Goal: Task Accomplishment & Management: Complete application form

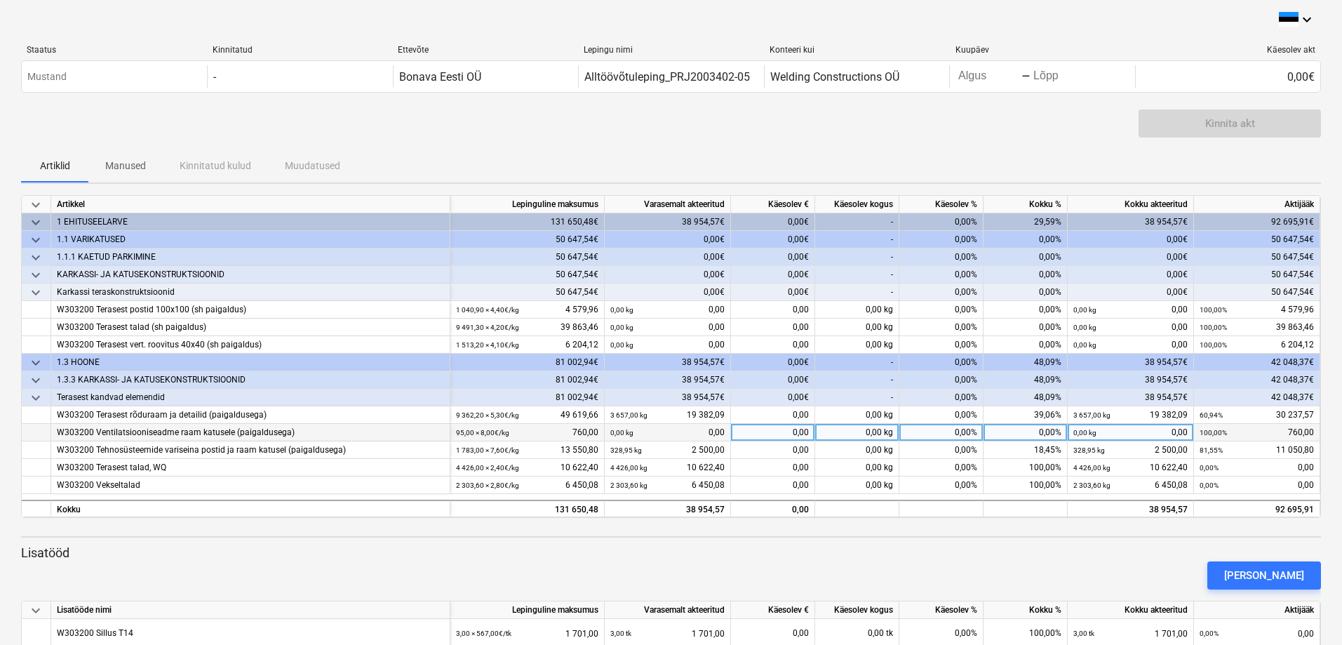
click at [767, 435] on div "0,00" at bounding box center [773, 433] width 84 height 18
type input "760"
click at [796, 556] on div "[PERSON_NAME]" at bounding box center [670, 575] width 1311 height 39
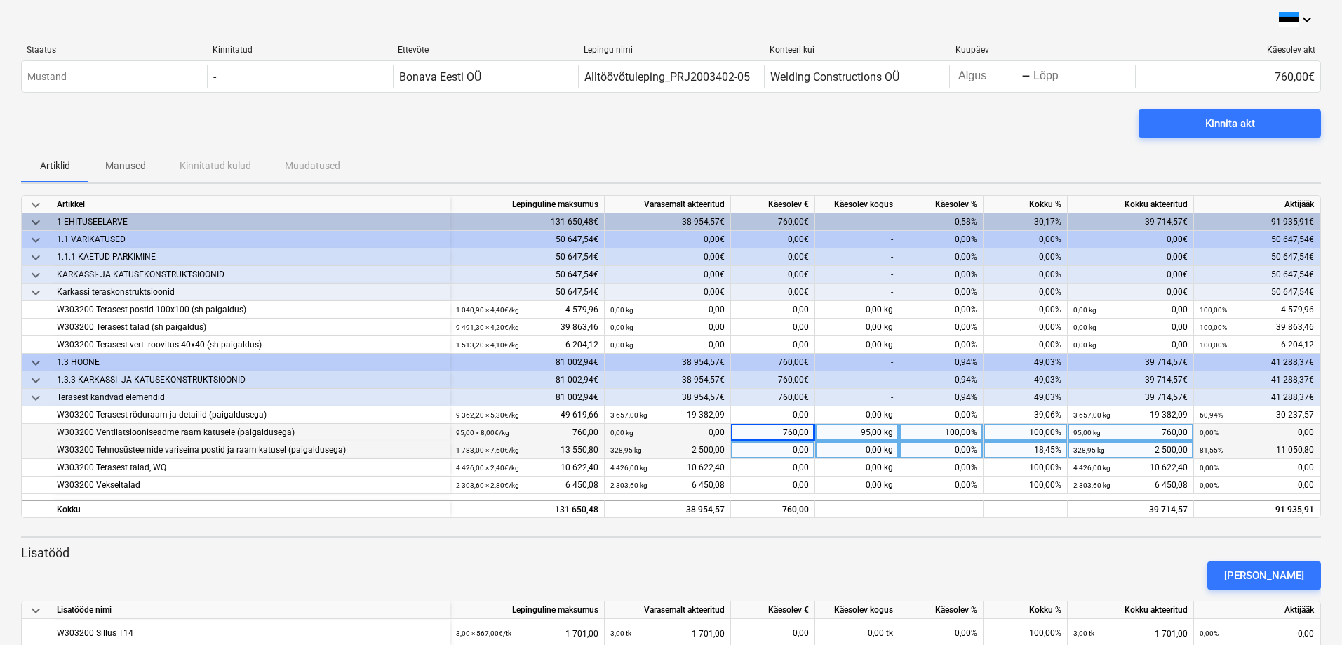
click at [774, 448] on div "0,00" at bounding box center [773, 450] width 84 height 18
type input "1000"
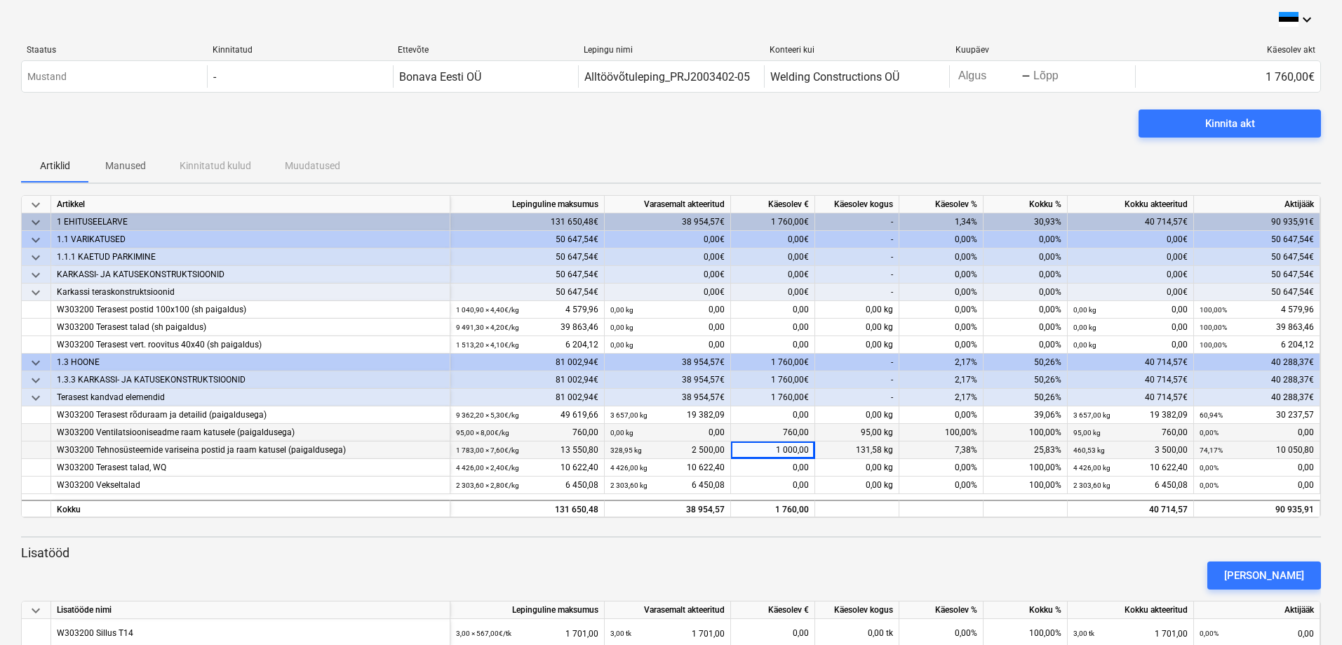
click at [871, 547] on p "Lisatööd" at bounding box center [671, 552] width 1300 height 17
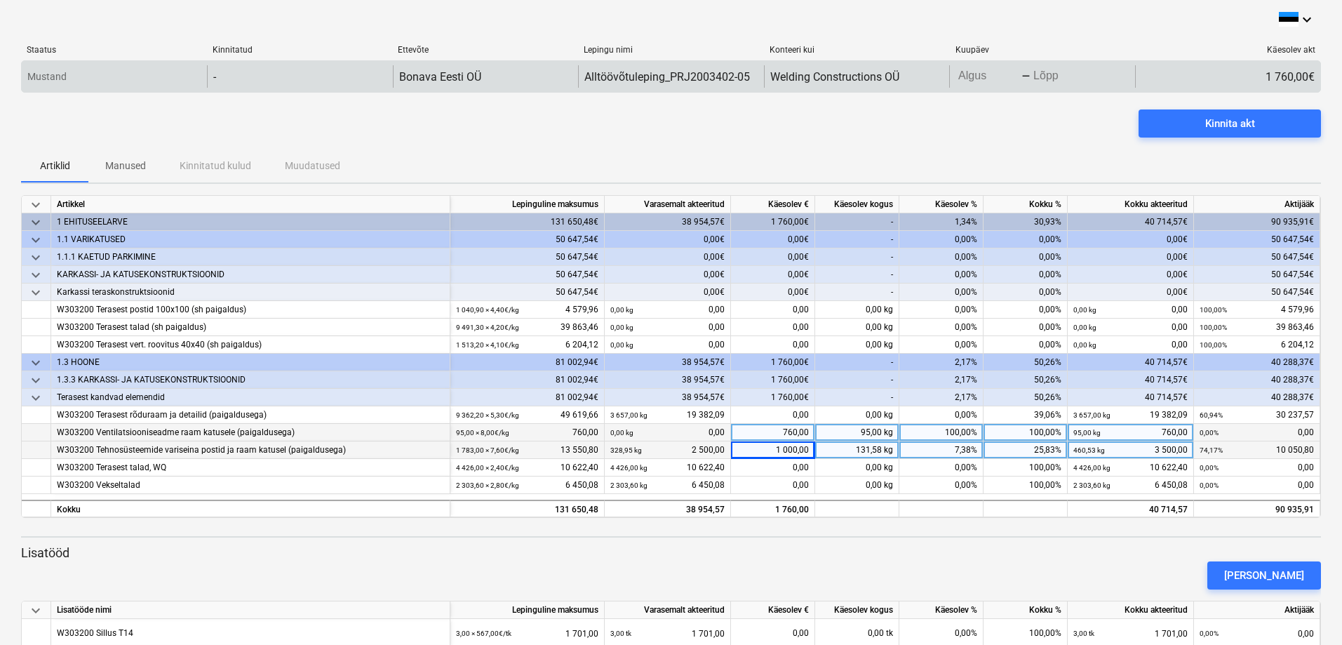
click at [982, 74] on body "keyboard_arrow_down Staatus Kinnitatud Ettevõte Lepingu nimi Konteeri kui Kuupä…" at bounding box center [671, 322] width 1342 height 645
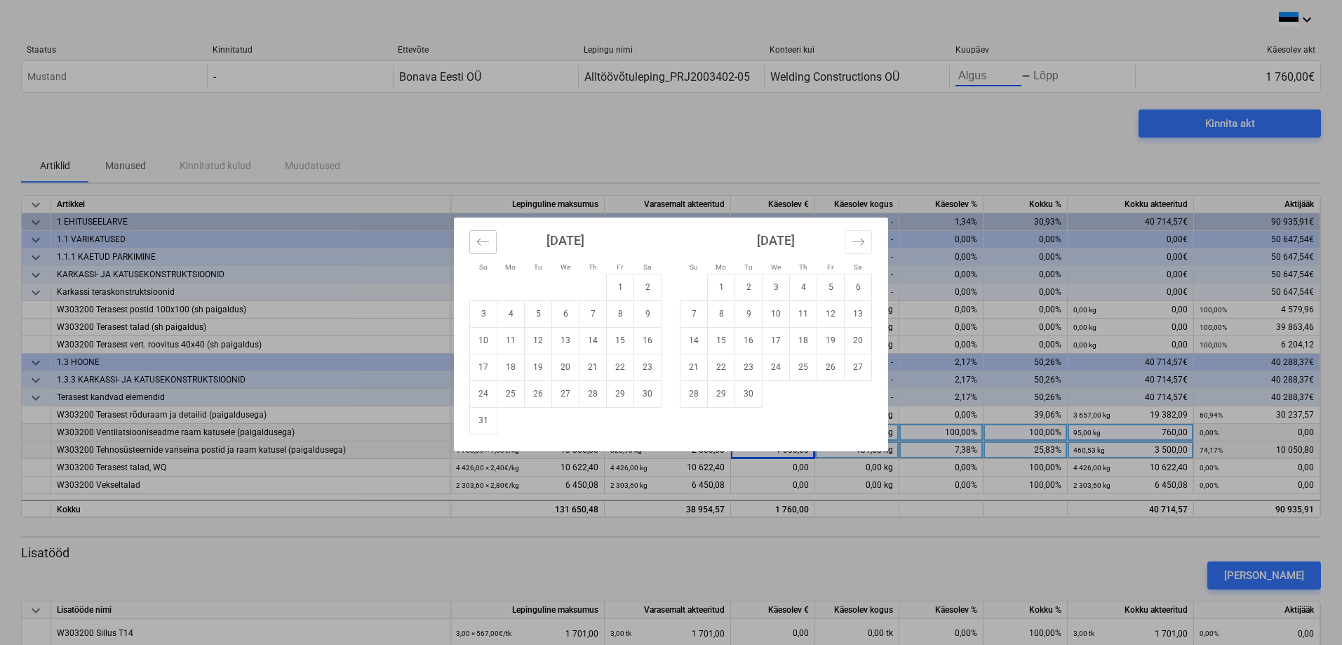
click at [476, 248] on button "Move backward to switch to the previous month." at bounding box center [482, 242] width 27 height 24
click at [564, 346] on td "16" at bounding box center [565, 340] width 27 height 27
type input "[DATE]"
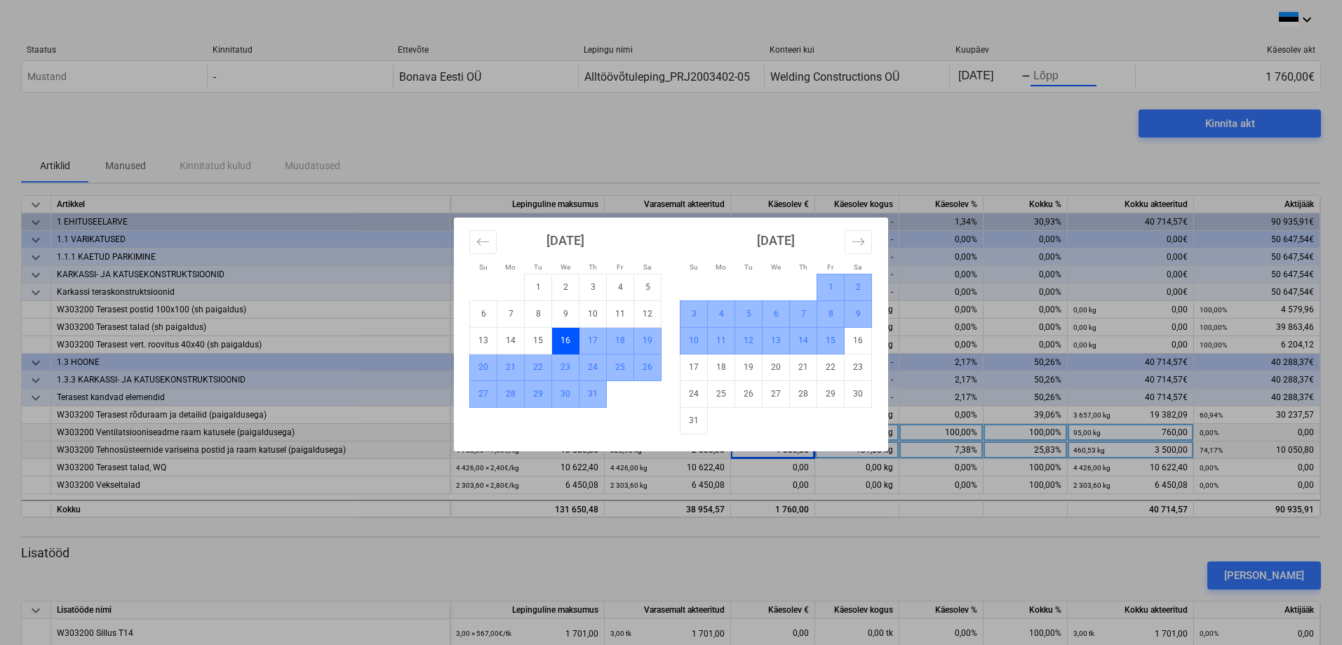
click at [826, 343] on td "15" at bounding box center [830, 340] width 27 height 27
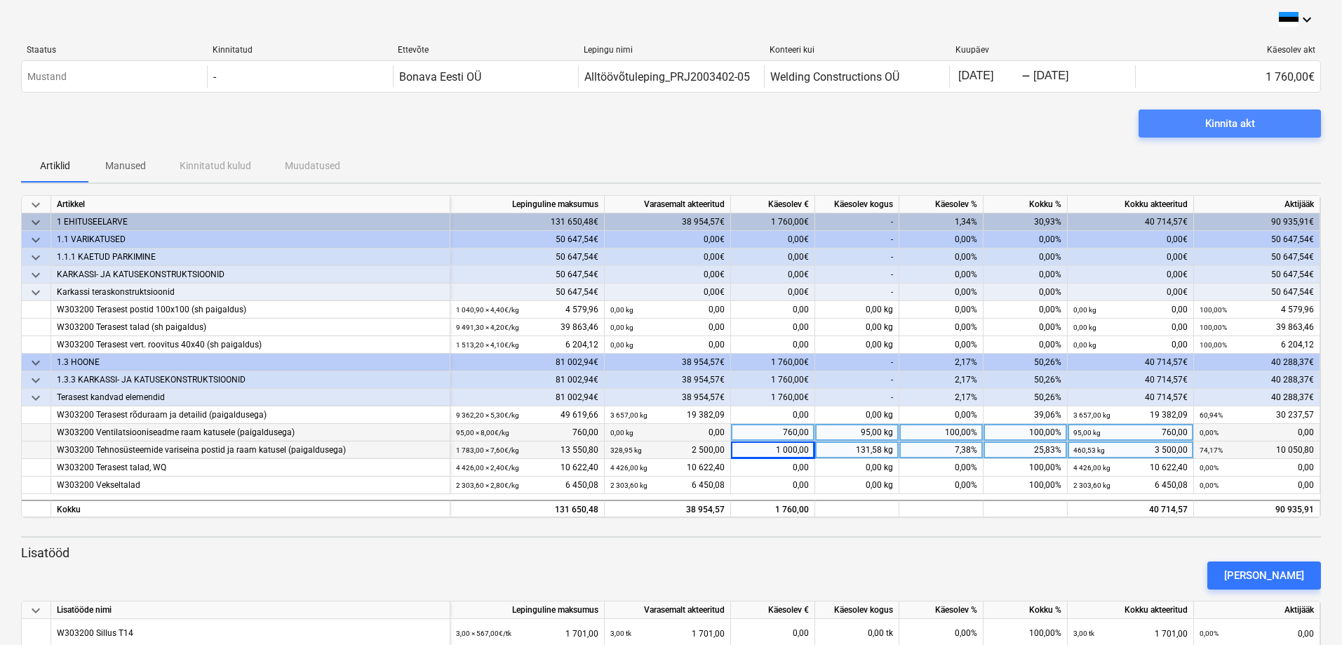
click at [1227, 117] on div "Kinnita akt" at bounding box center [1230, 123] width 50 height 18
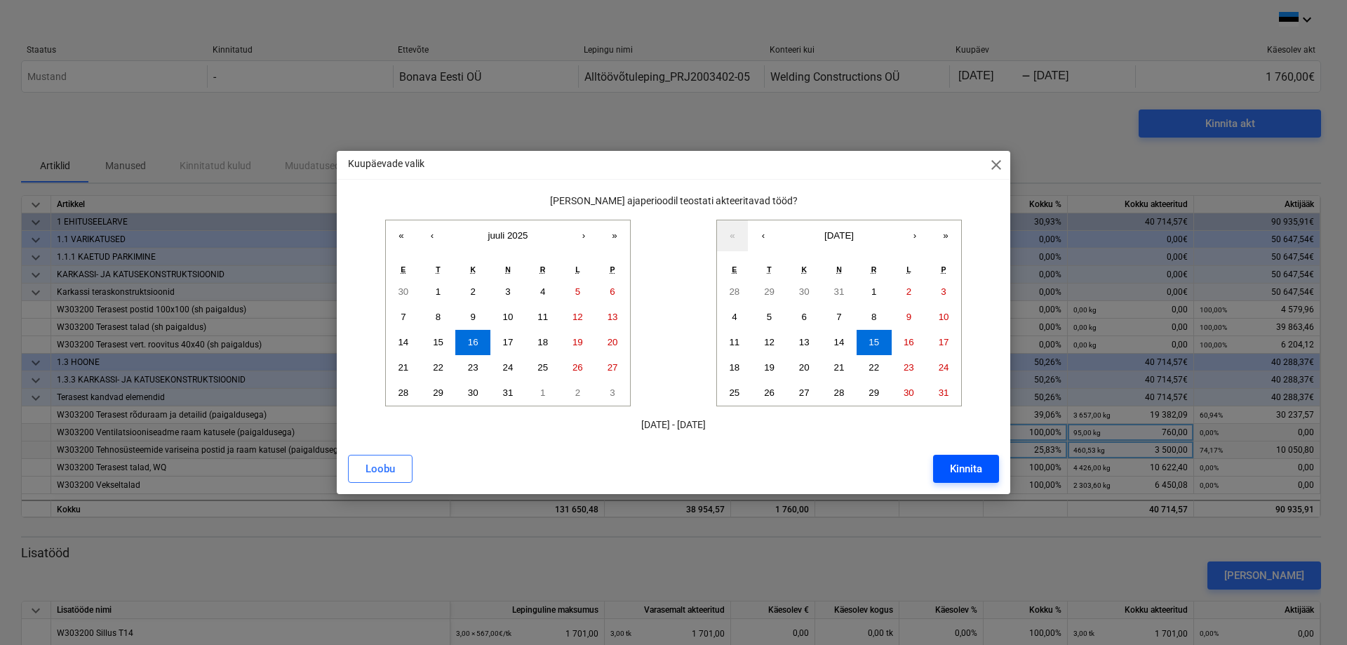
click at [972, 467] on div "Kinnita" at bounding box center [966, 469] width 32 height 18
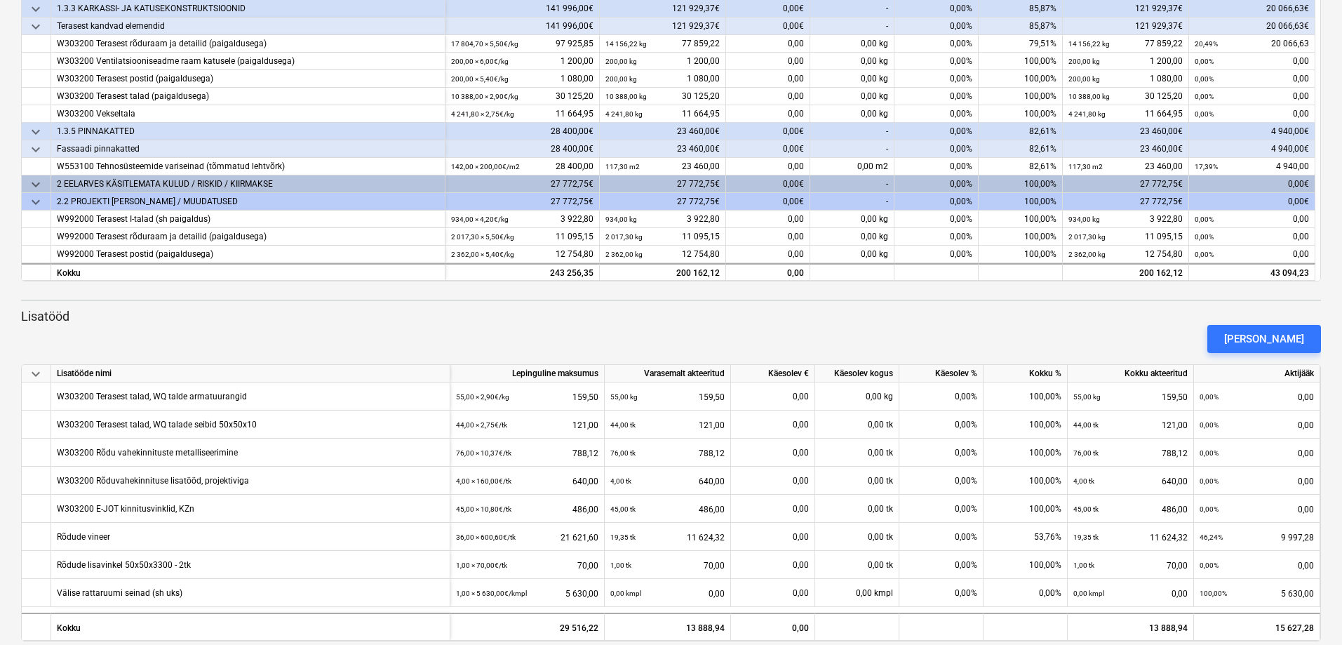
scroll to position [384, 0]
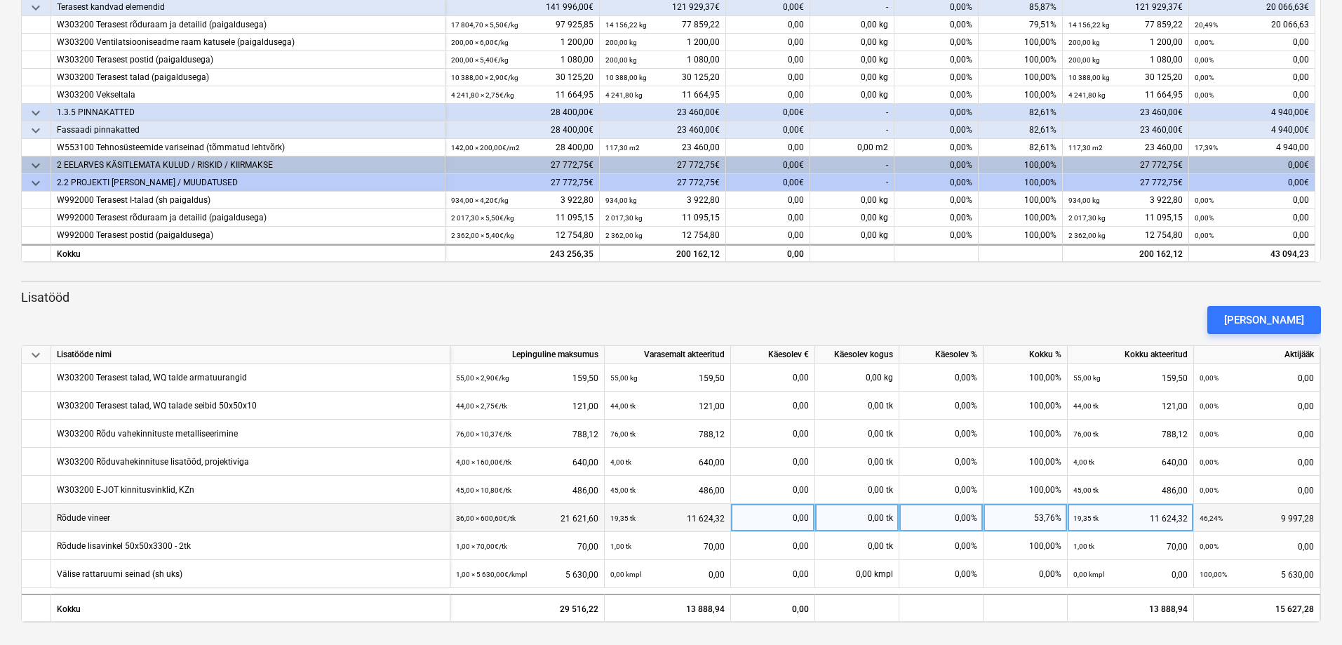
click at [784, 518] on div "0,00" at bounding box center [773, 518] width 72 height 28
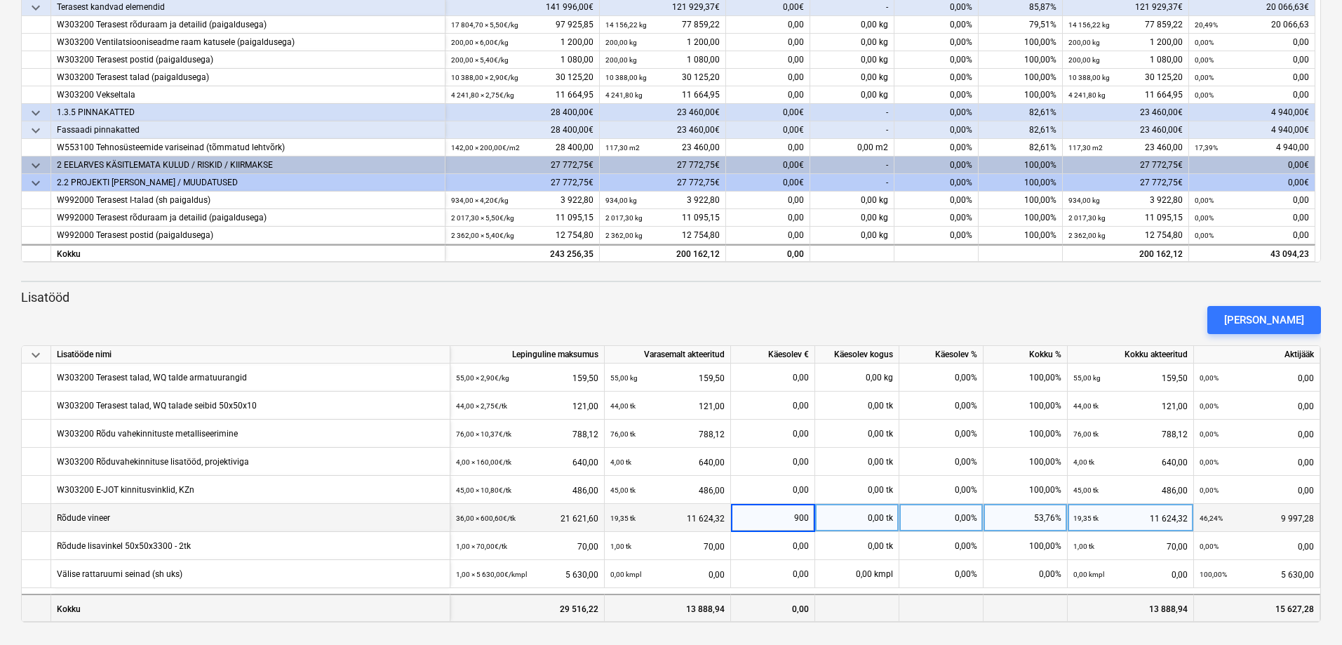
type input "9000"
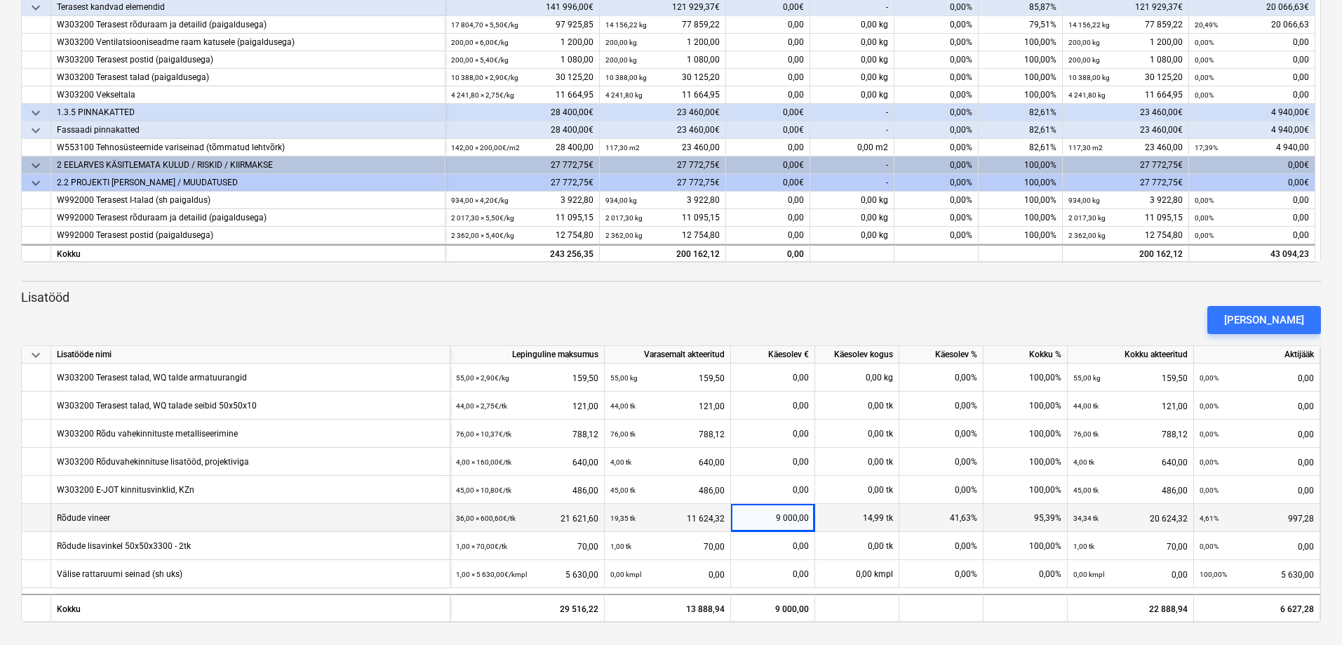
click at [798, 314] on div "[PERSON_NAME]" at bounding box center [670, 319] width 1311 height 39
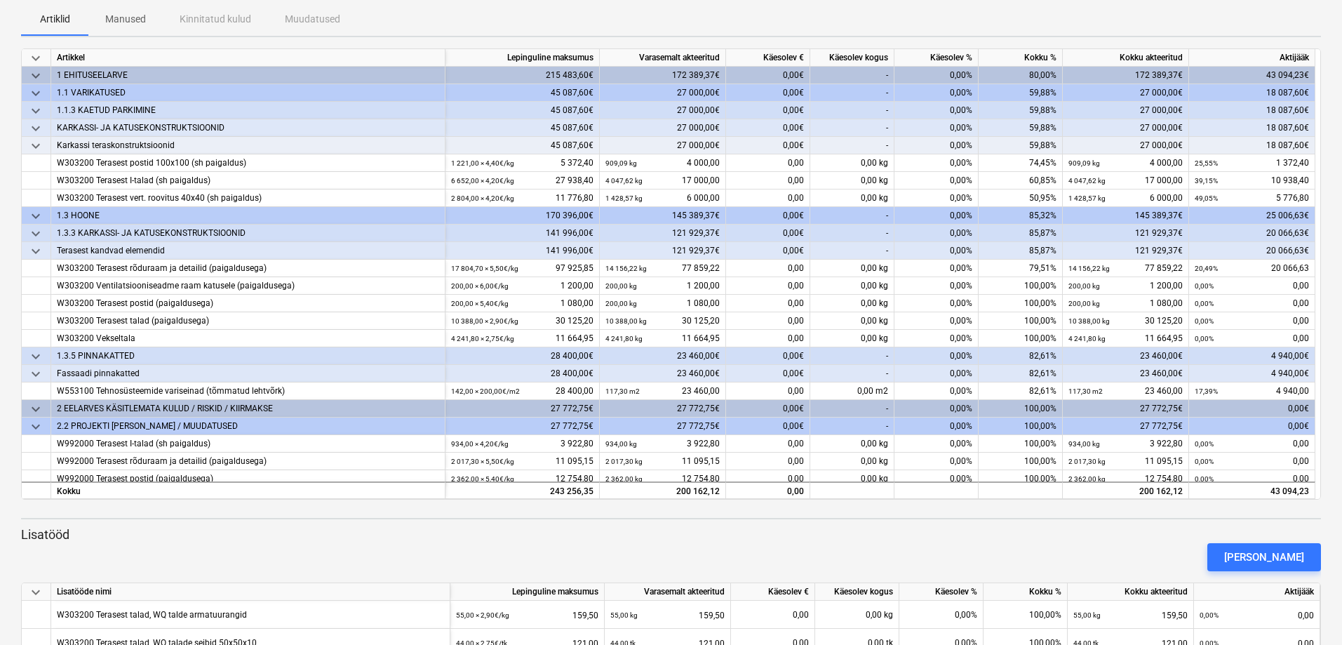
scroll to position [103, 0]
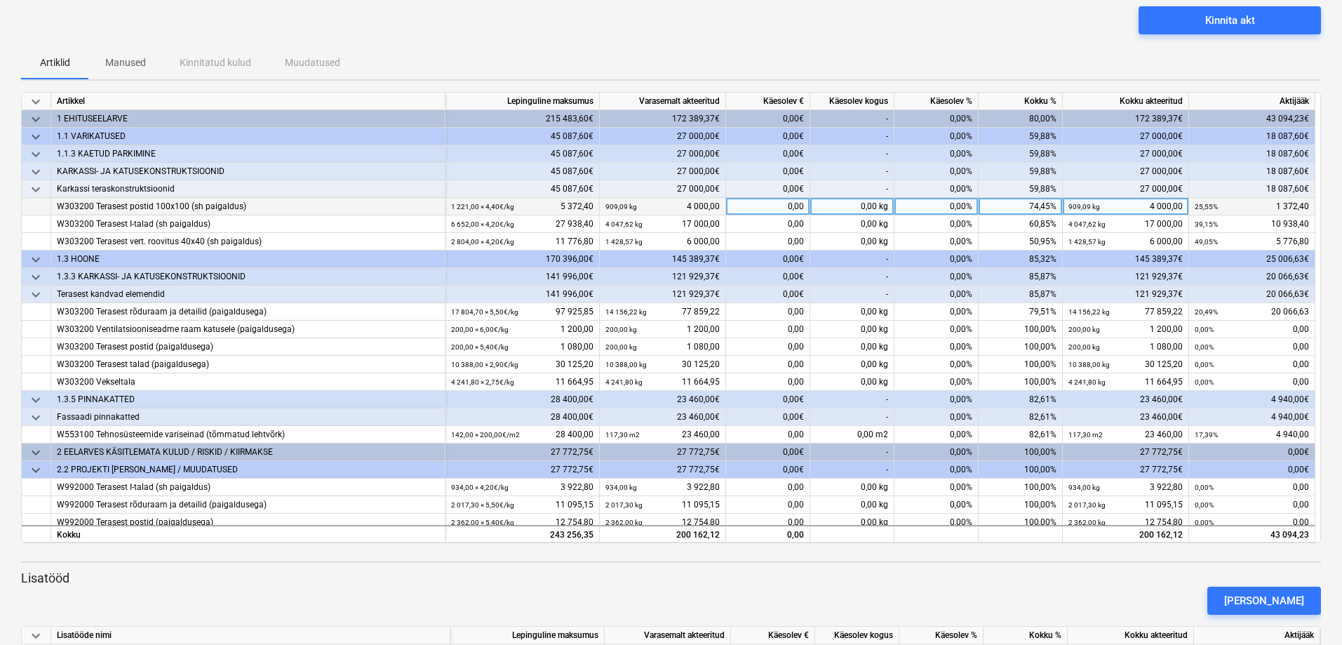
click at [786, 207] on div "0,00" at bounding box center [768, 207] width 84 height 18
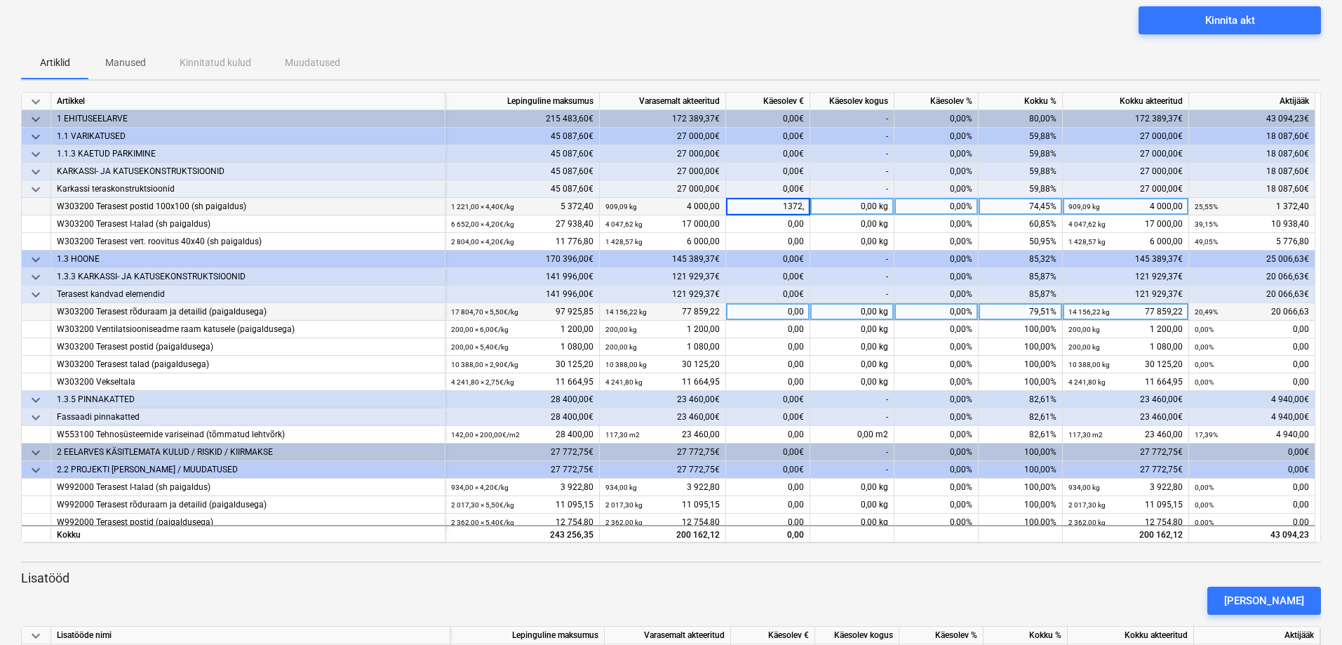
type input "1372,4"
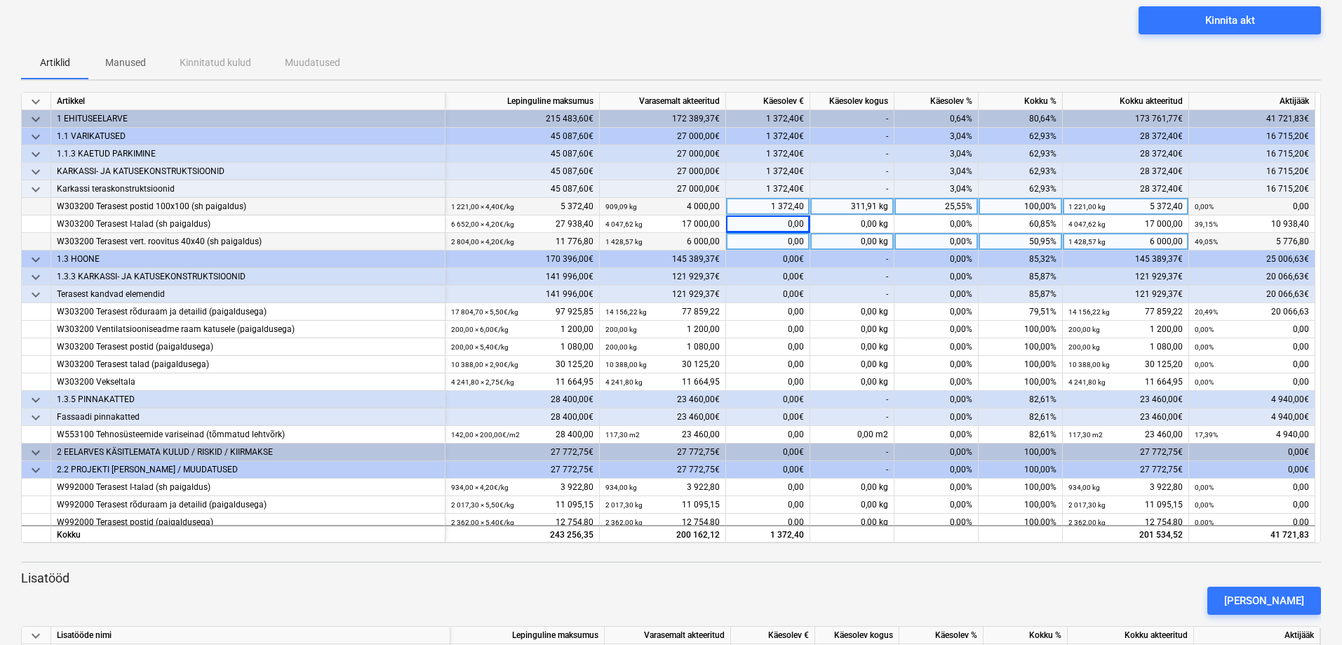
click at [757, 239] on div "0,00" at bounding box center [768, 242] width 84 height 18
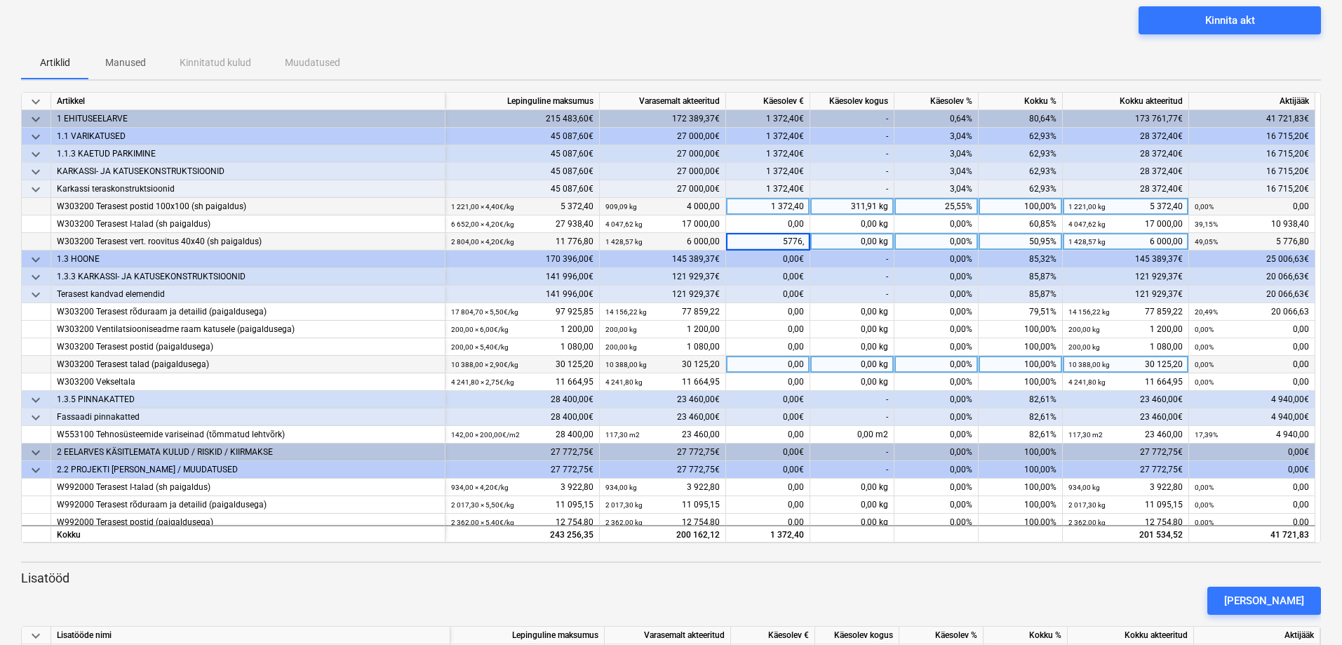
type input "5776,8"
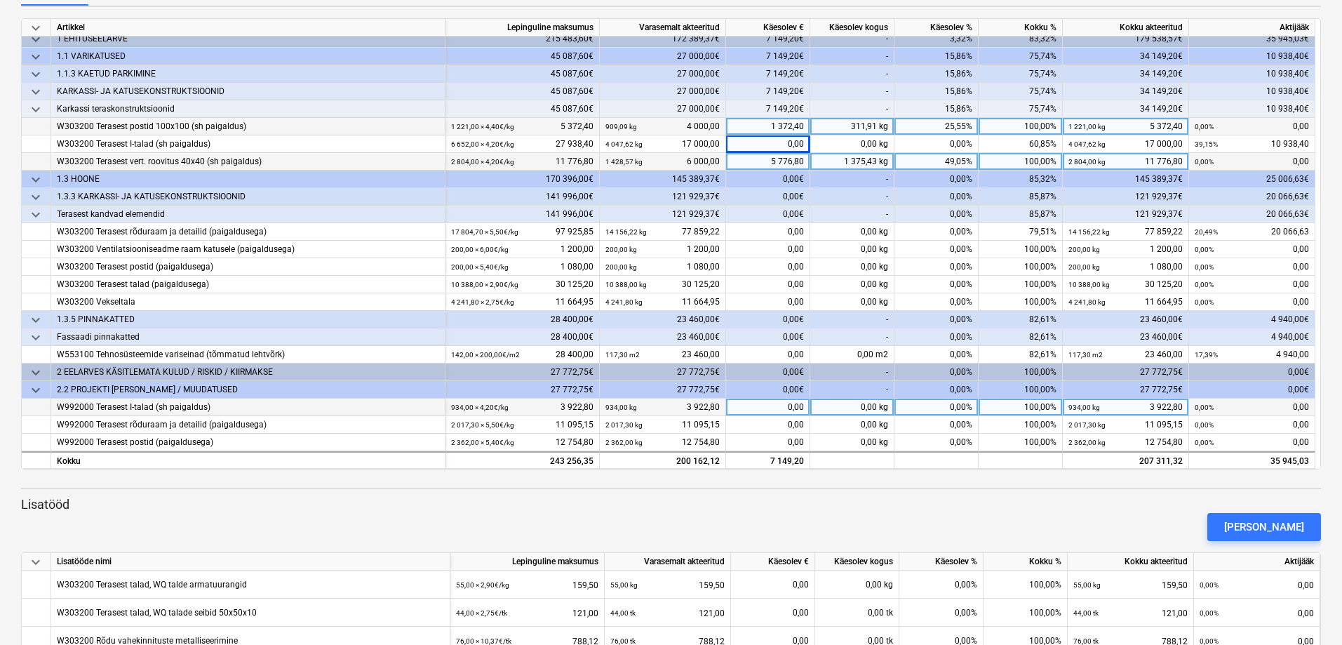
scroll to position [173, 0]
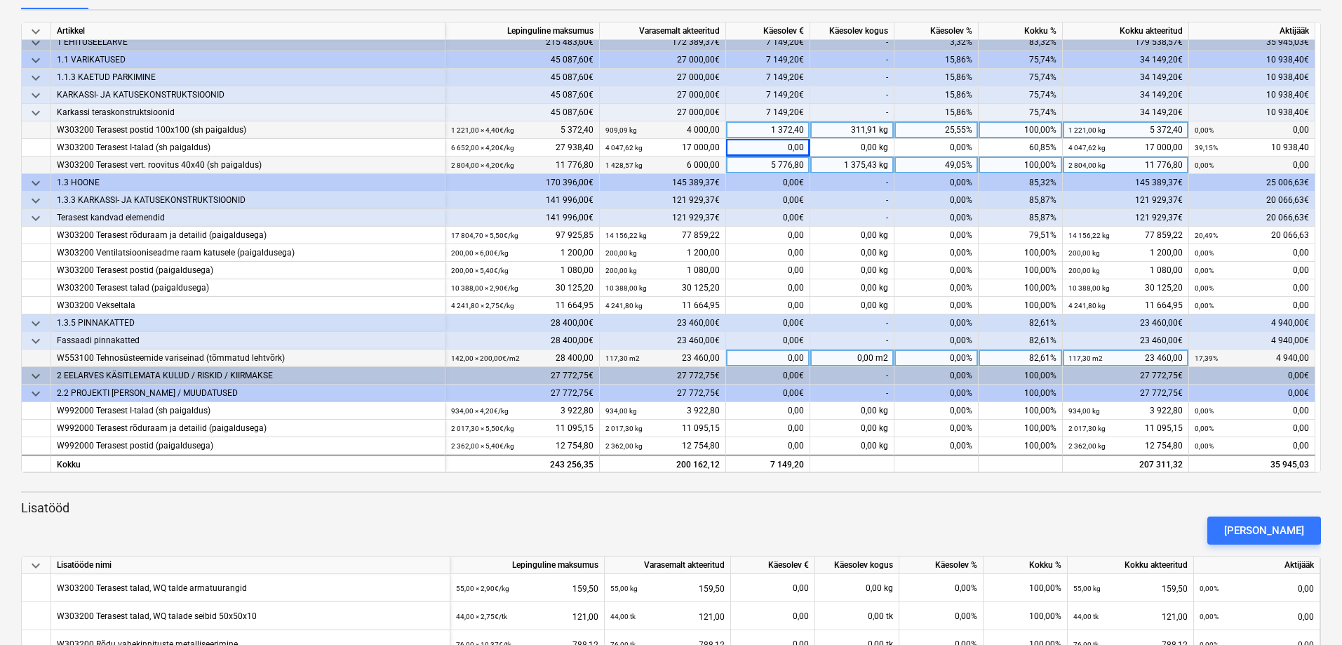
click at [751, 358] on div "0,00" at bounding box center [768, 358] width 84 height 18
type input "1940"
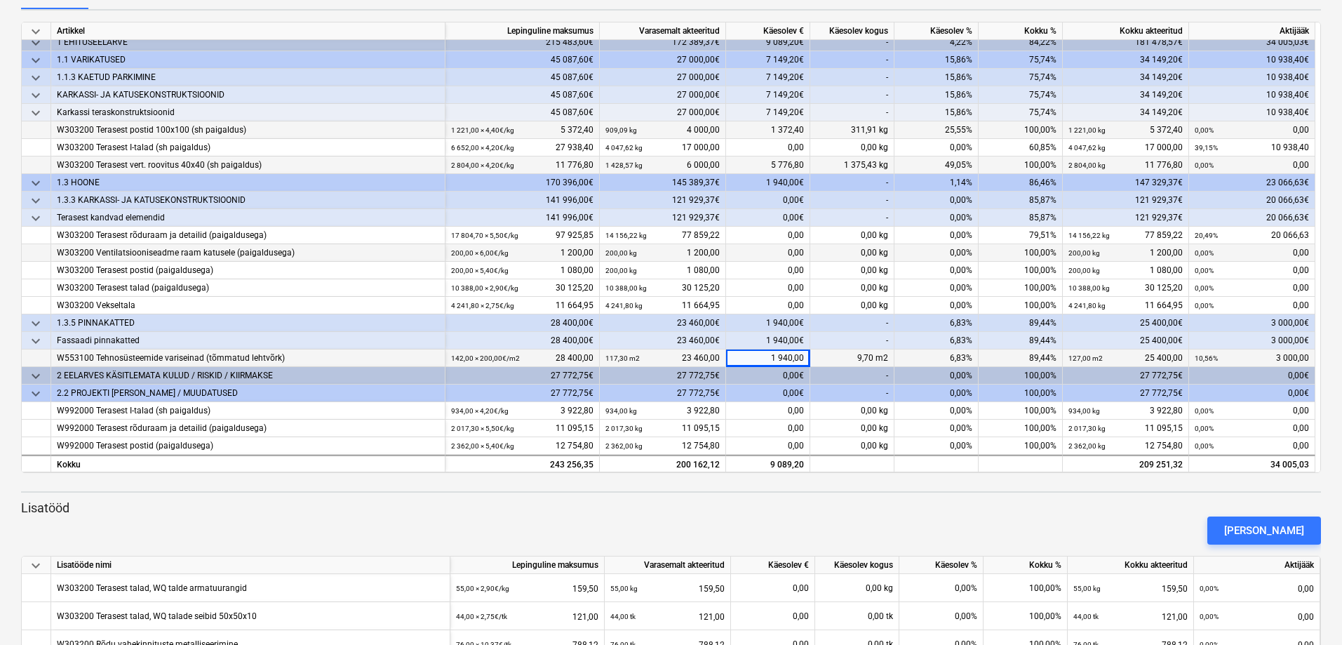
click at [729, 250] on div "0,00" at bounding box center [768, 253] width 84 height 18
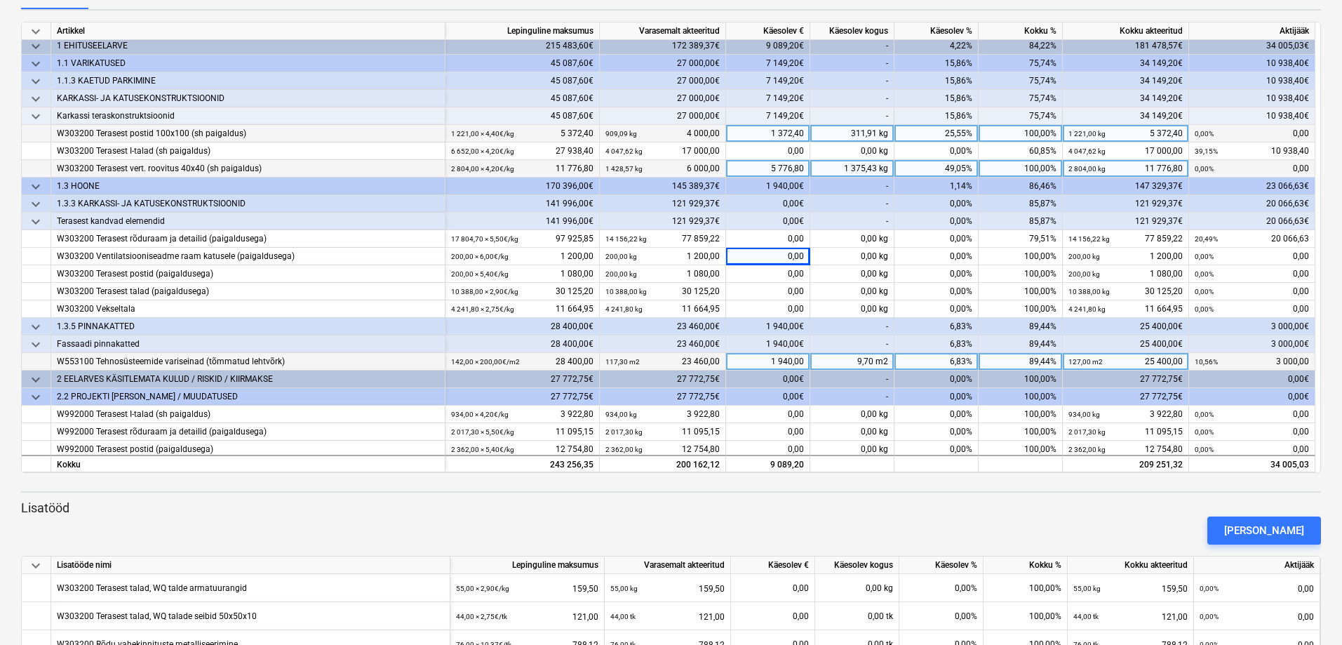
scroll to position [0, 0]
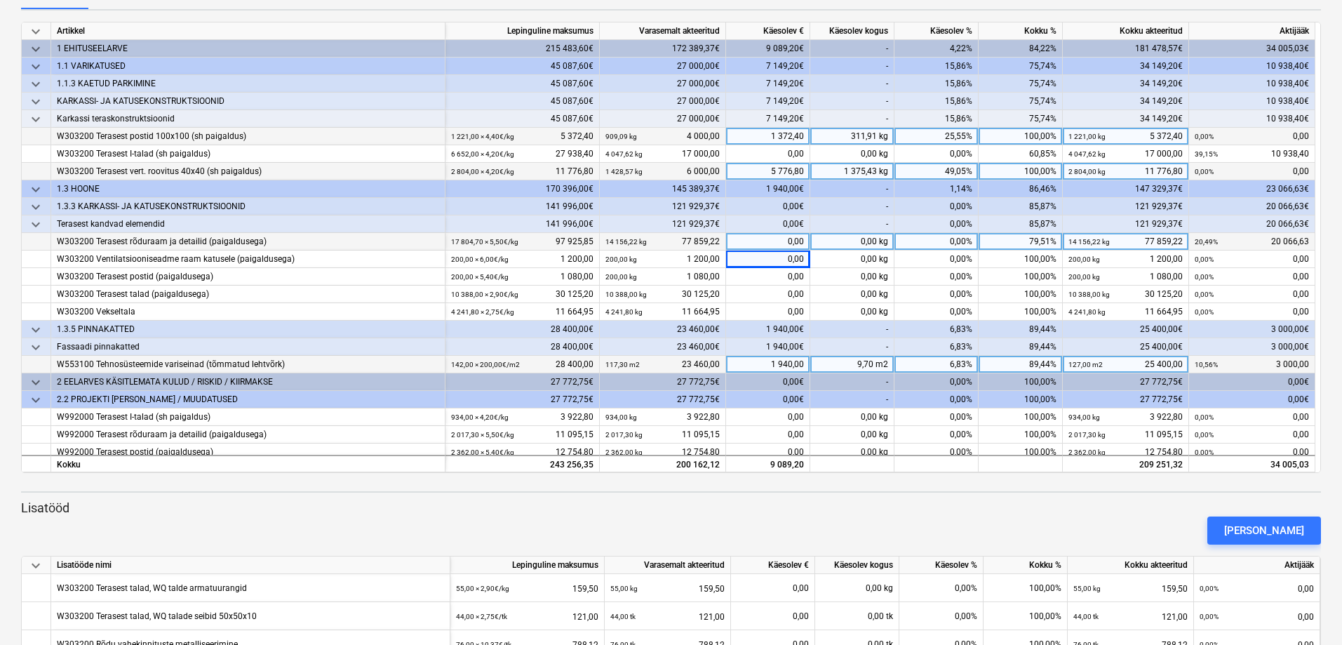
click at [753, 239] on div "0,00" at bounding box center [768, 242] width 84 height 18
type input "10000"
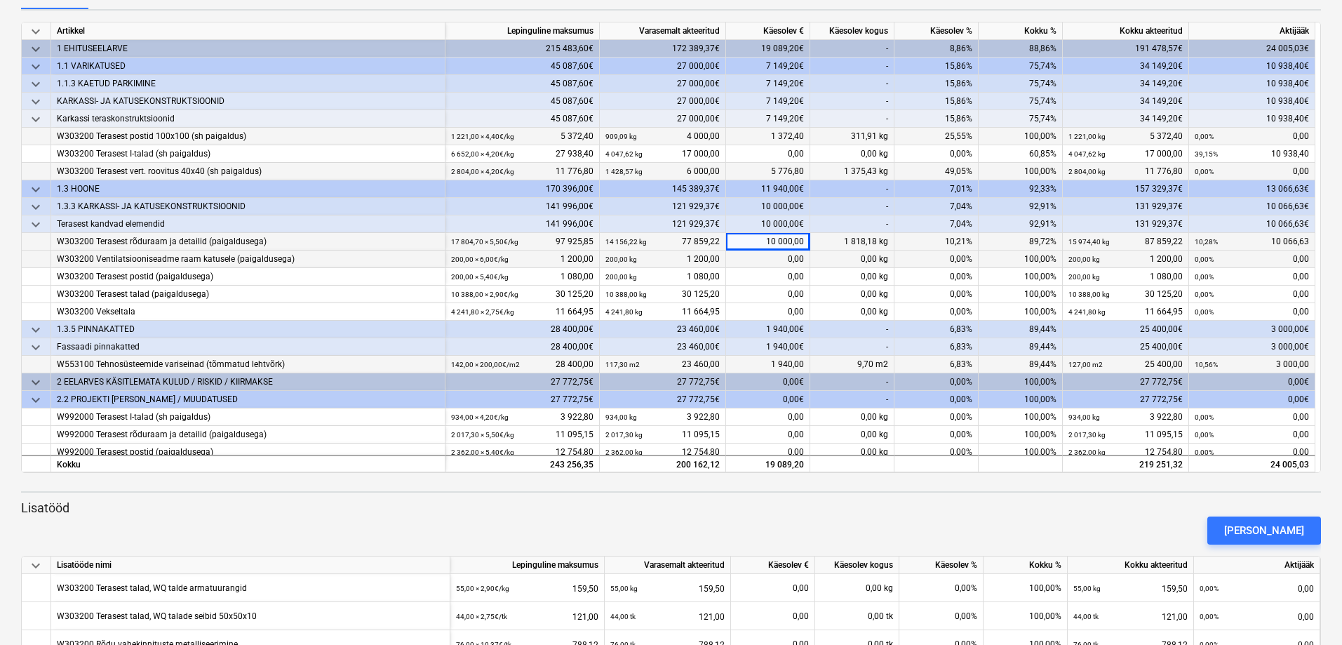
click at [778, 266] on div "0,00" at bounding box center [768, 259] width 84 height 18
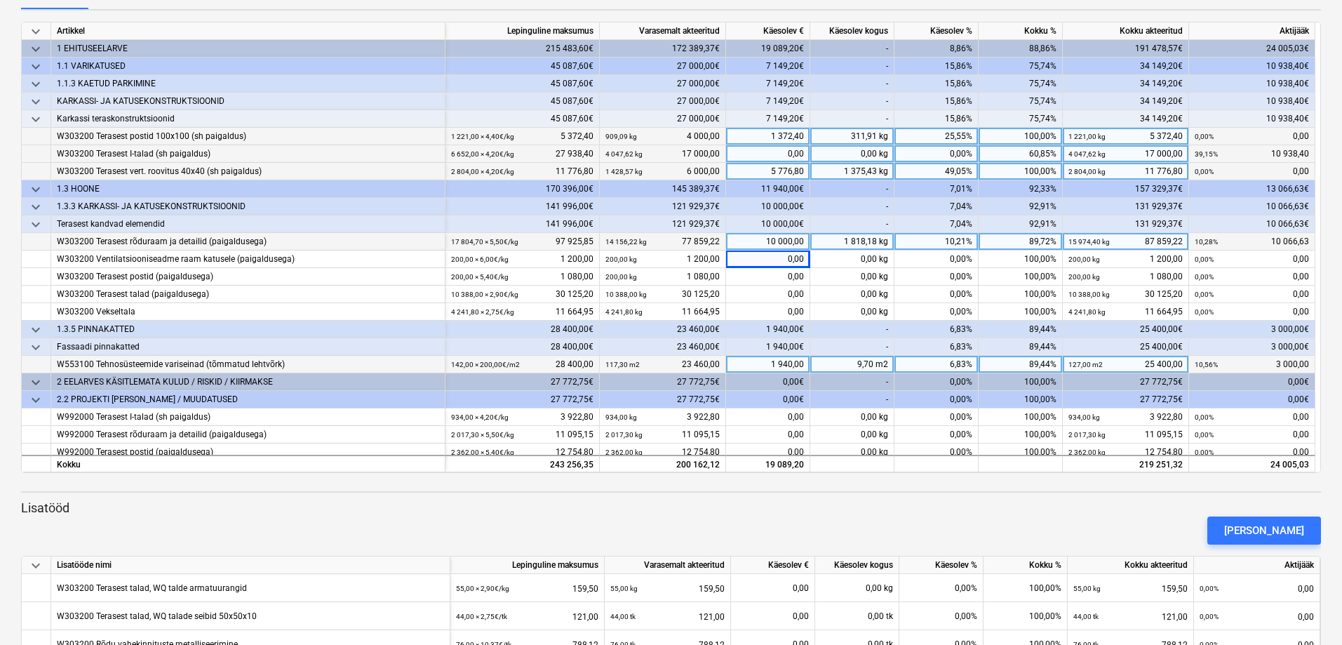
click at [786, 156] on div "0,00" at bounding box center [768, 154] width 84 height 18
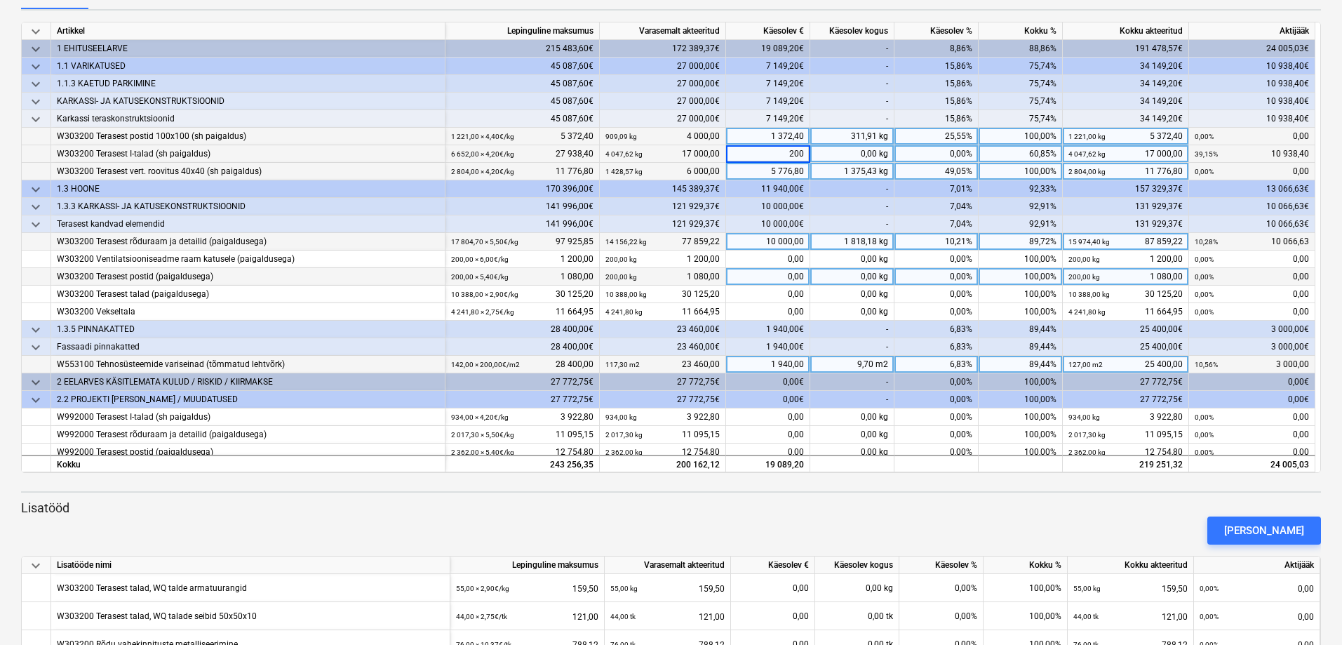
type input "2000"
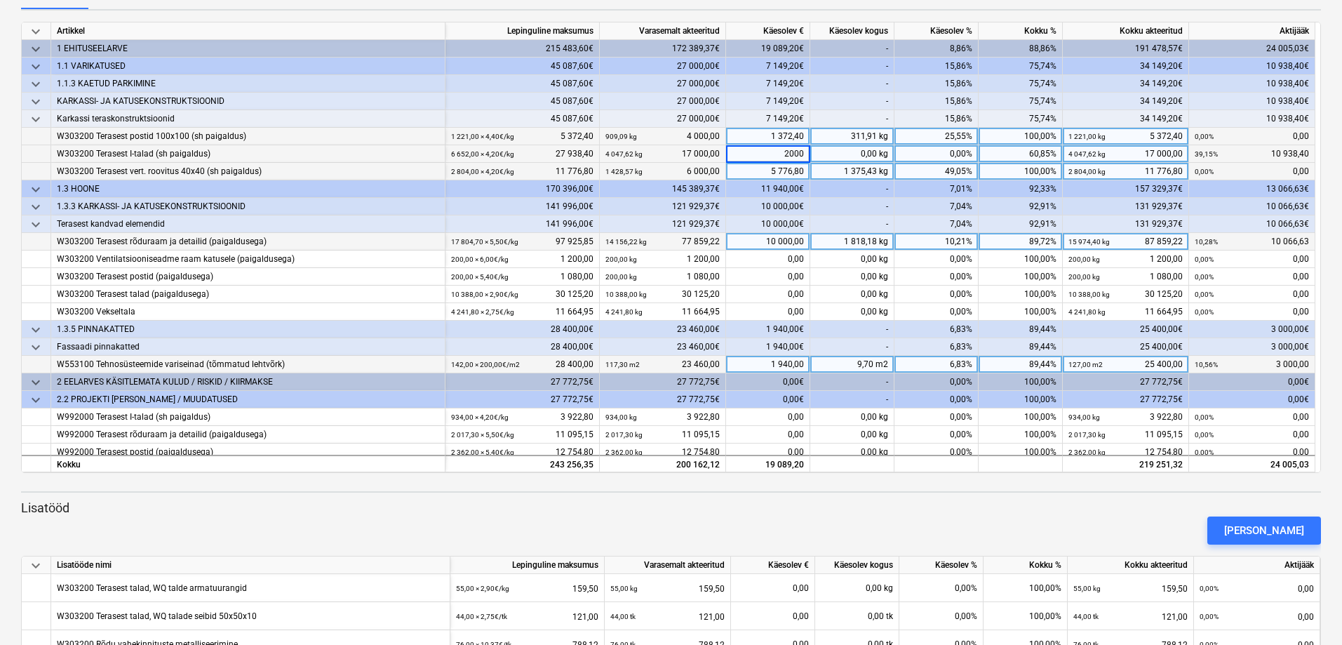
click at [814, 507] on p "Lisatööd" at bounding box center [671, 508] width 1300 height 17
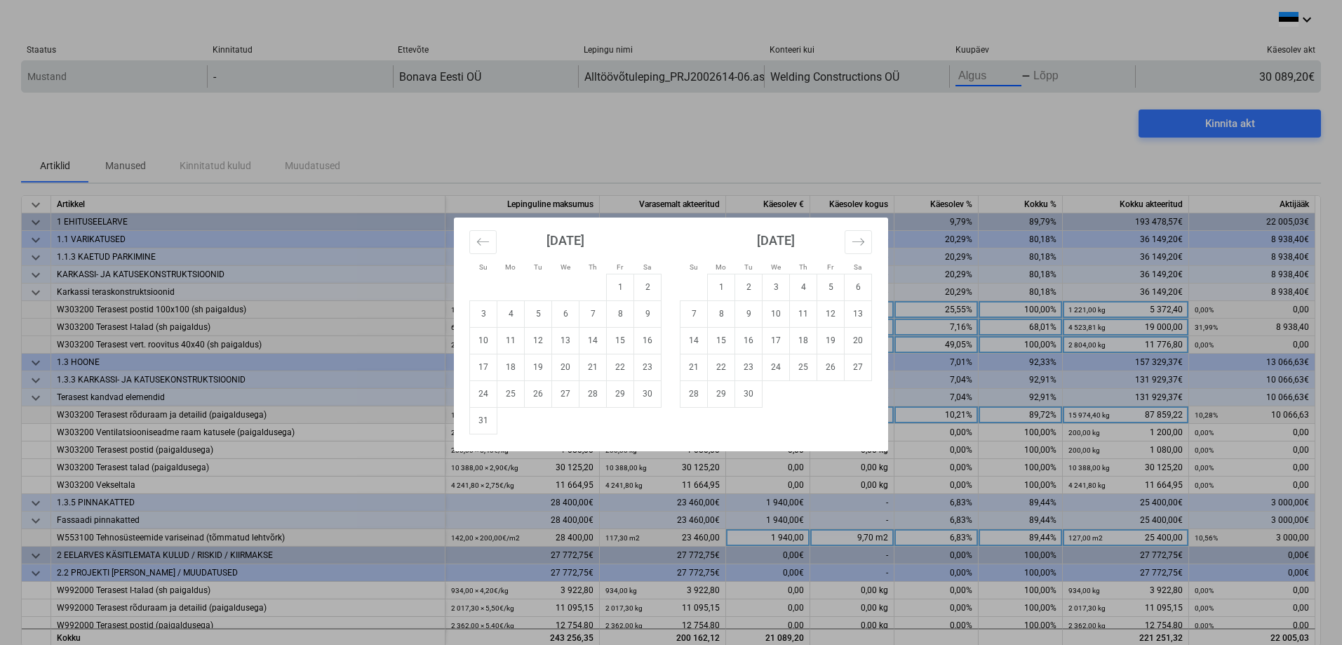
click at [989, 79] on body "keyboard_arrow_down Staatus Kinnitatud Ettevõte Lepingu nimi Konteeri kui Kuupä…" at bounding box center [671, 322] width 1342 height 645
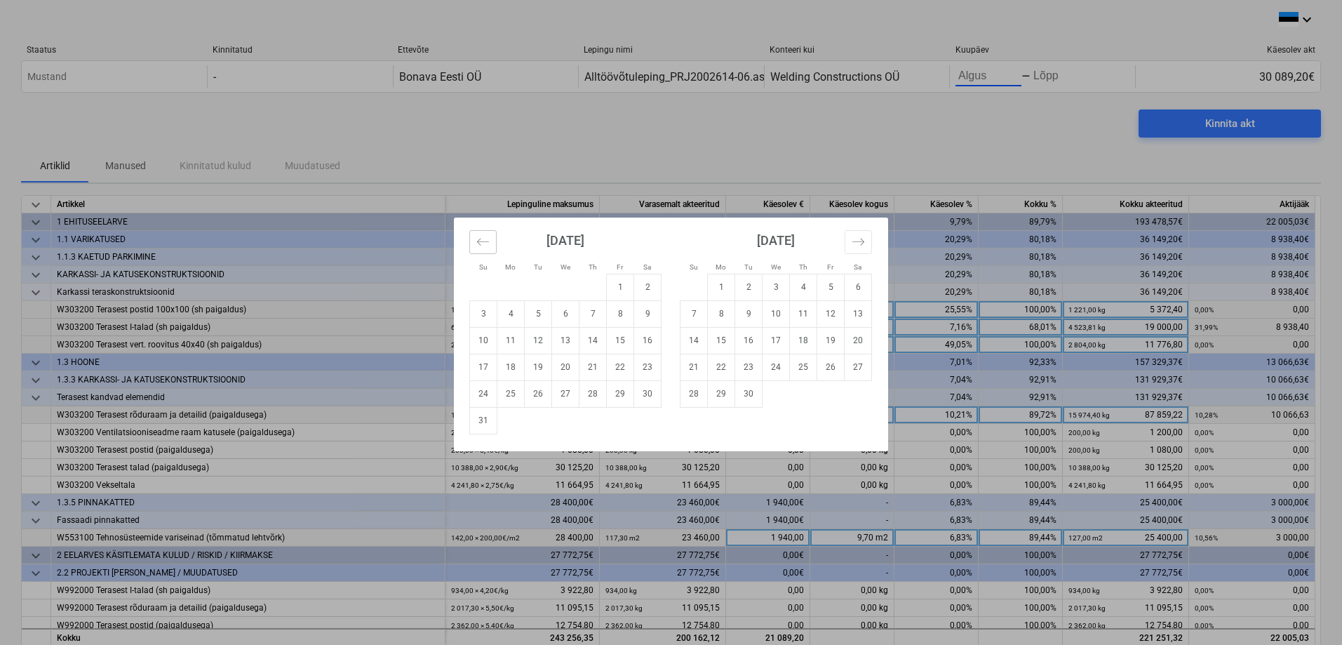
click at [488, 238] on icon "Move backward to switch to the previous month." at bounding box center [482, 241] width 13 height 13
click at [824, 340] on td "15" at bounding box center [830, 340] width 27 height 27
click at [565, 342] on td "16" at bounding box center [565, 340] width 27 height 27
type input "[DATE]"
click at [588, 342] on td "17" at bounding box center [592, 340] width 27 height 27
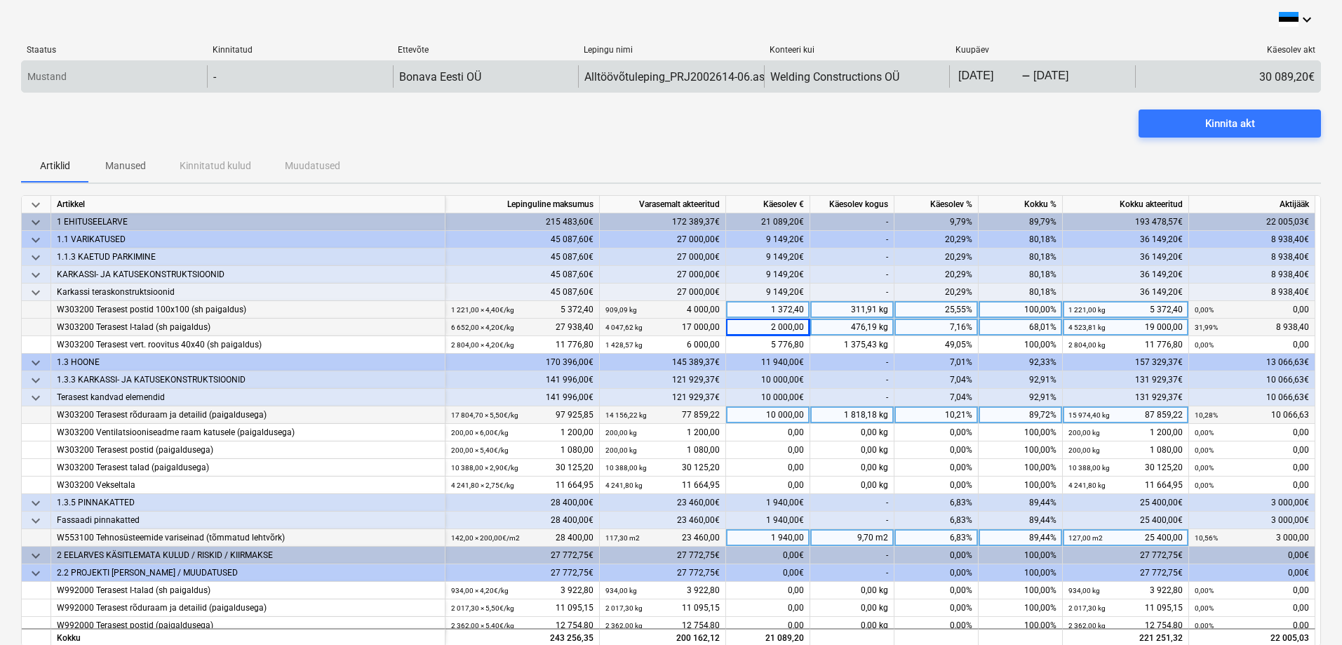
click at [996, 76] on body "keyboard_arrow_down Staatus Kinnitatud Ettevõte Lepingu nimi Konteeri kui Kuupä…" at bounding box center [671, 322] width 1342 height 645
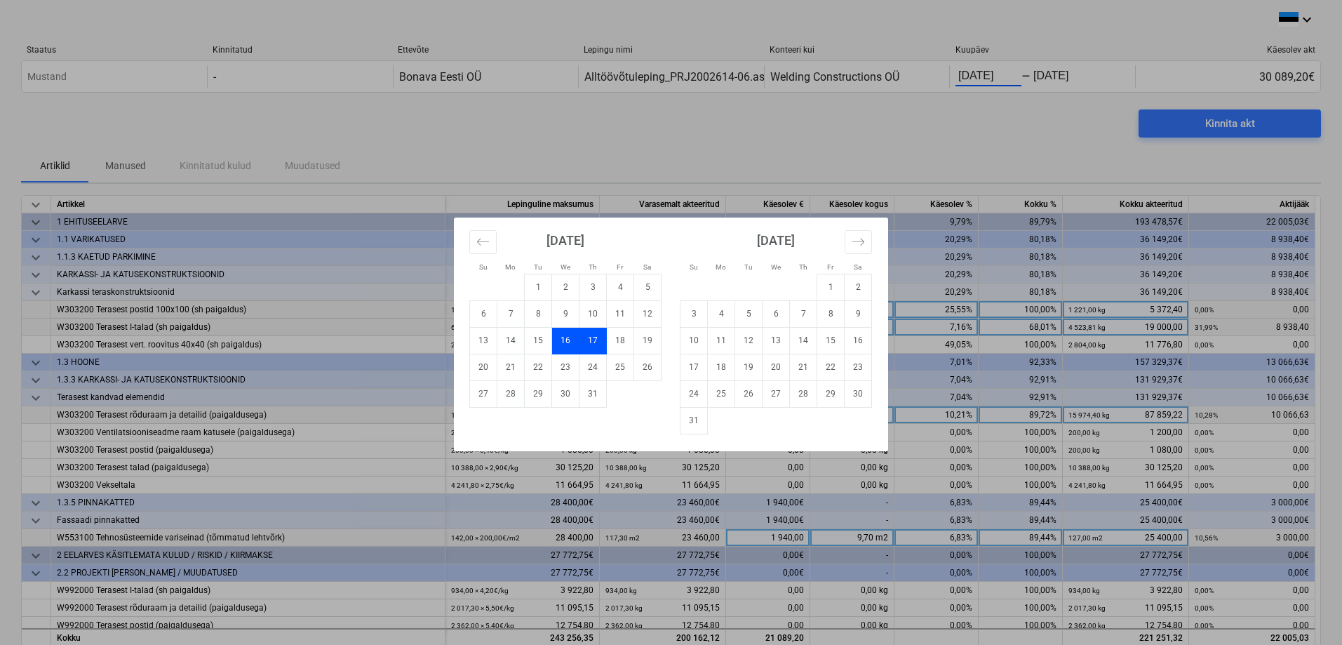
click at [598, 335] on td "17" at bounding box center [592, 340] width 27 height 27
type input "[DATE]"
click at [571, 339] on td "16" at bounding box center [565, 340] width 27 height 27
type input "[DATE]"
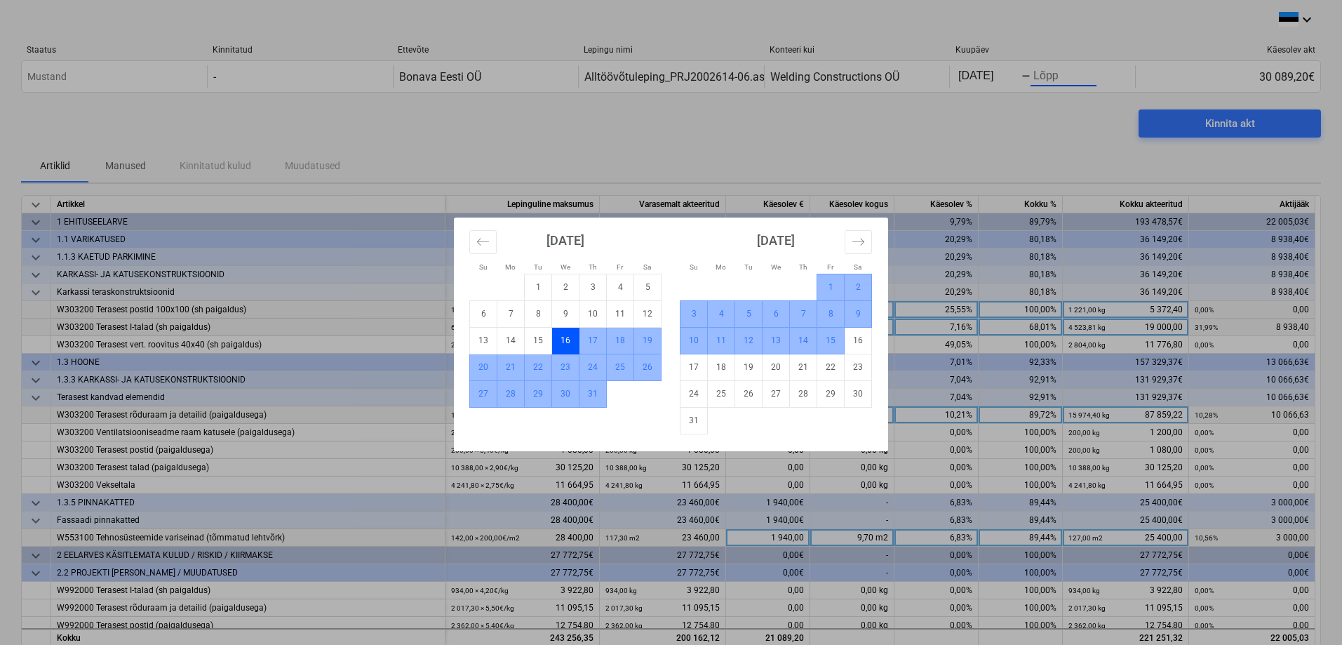
click at [825, 340] on td "15" at bounding box center [830, 340] width 27 height 27
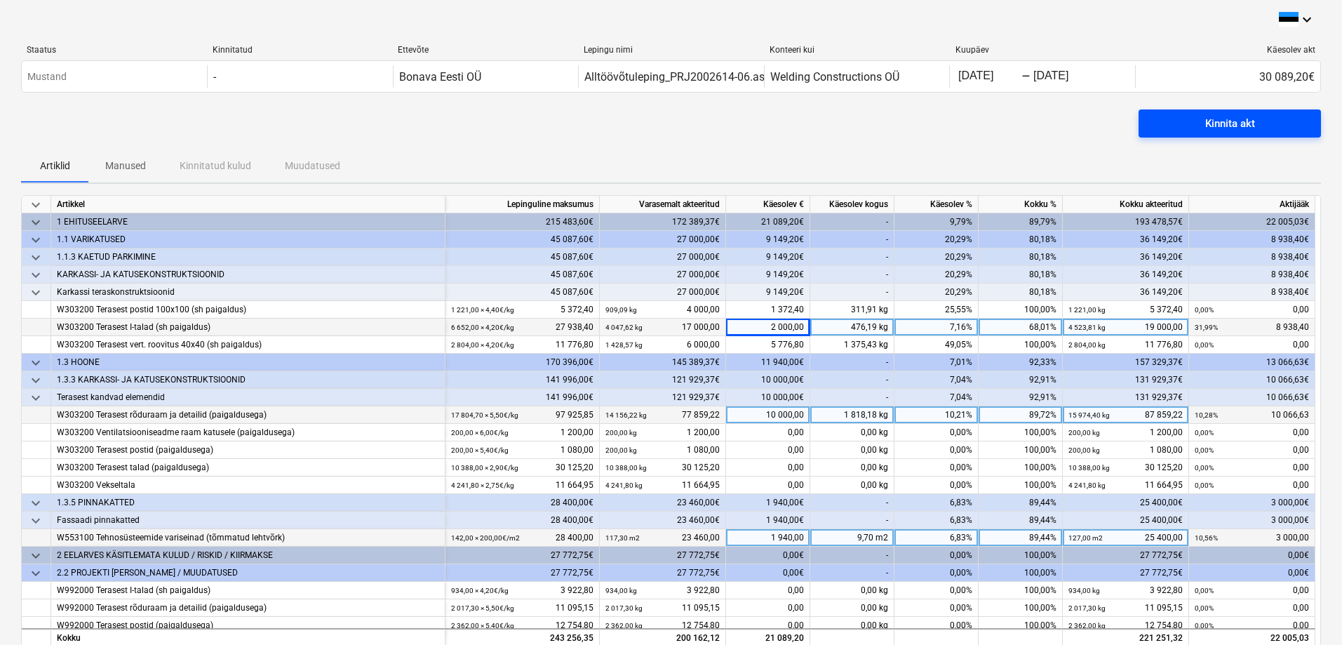
click at [1201, 123] on span "Kinnita akt" at bounding box center [1229, 123] width 149 height 18
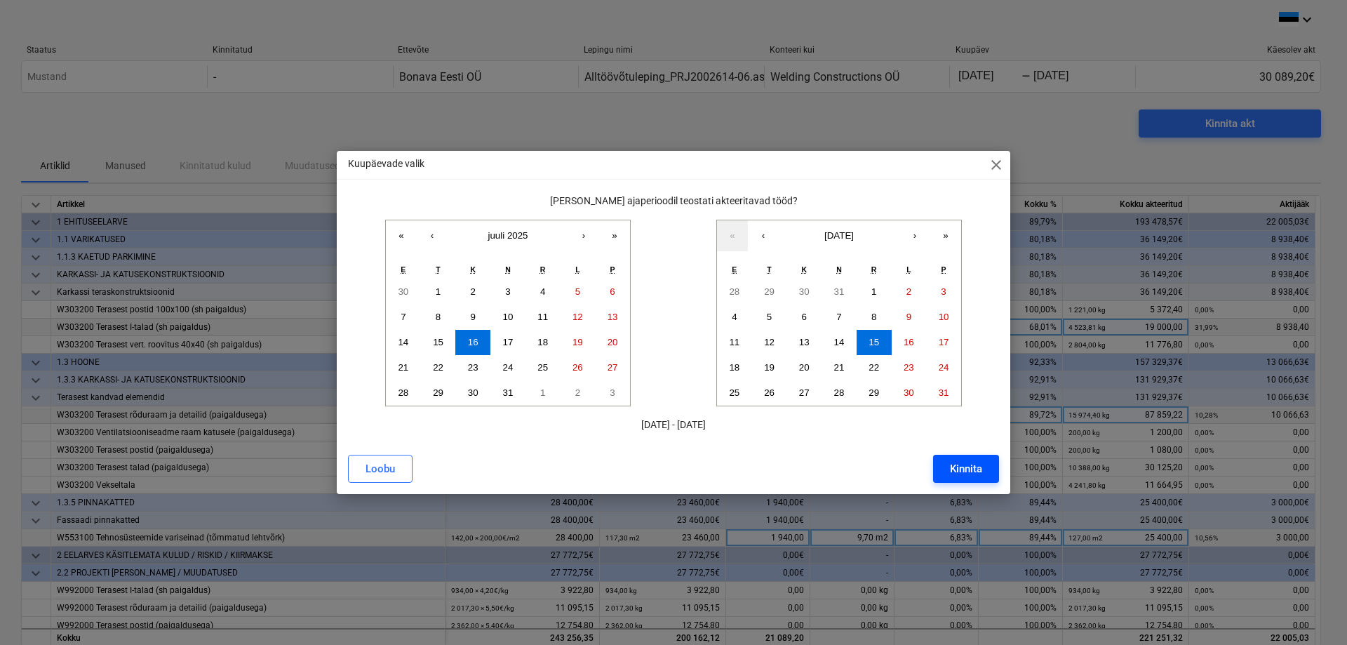
click at [961, 465] on div "Kinnita" at bounding box center [966, 469] width 32 height 18
